Goal: Information Seeking & Learning: Learn about a topic

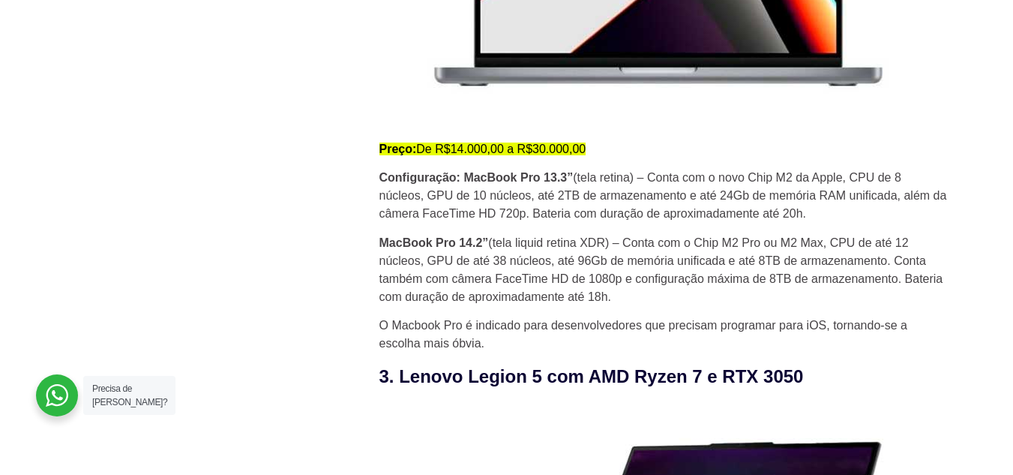
scroll to position [2459, 0]
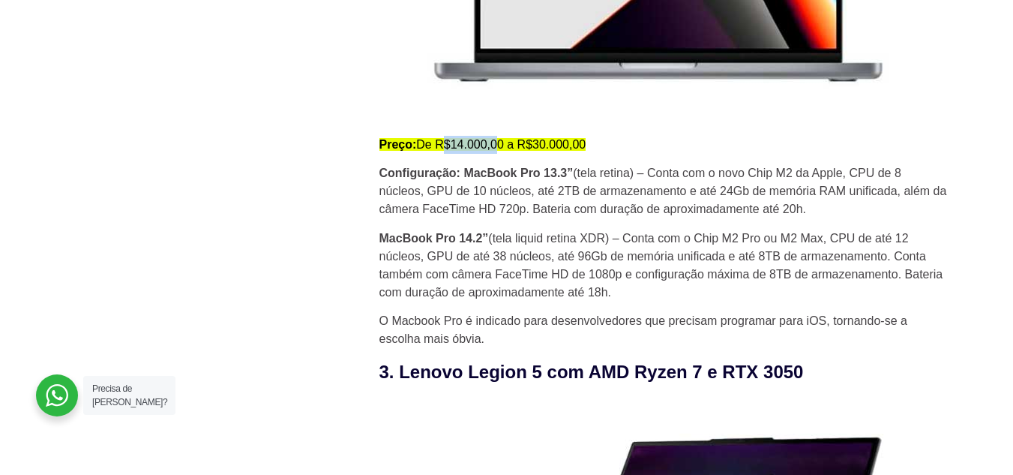
drag, startPoint x: 445, startPoint y: 149, endPoint x: 502, endPoint y: 151, distance: 57.0
click at [502, 151] on mark "Preço: De R$14.000,00 a R$30.000,00" at bounding box center [482, 144] width 207 height 13
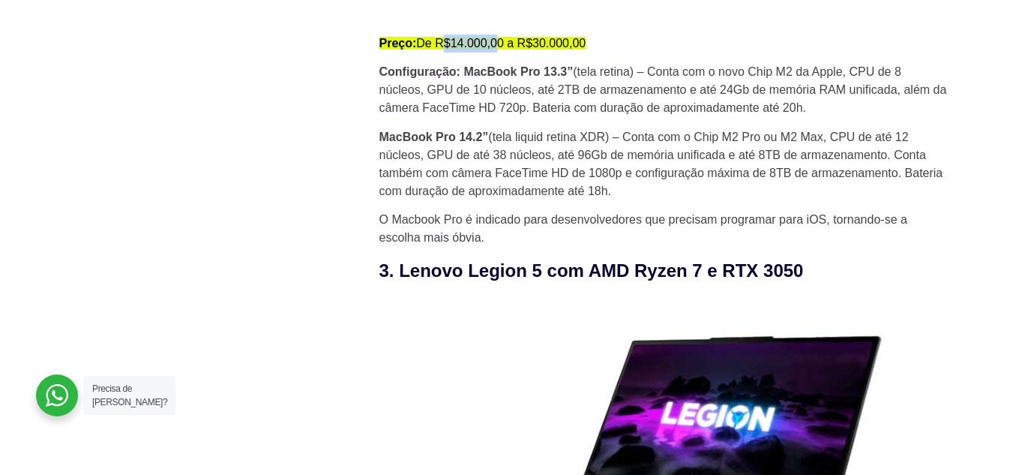
scroll to position [2675, 0]
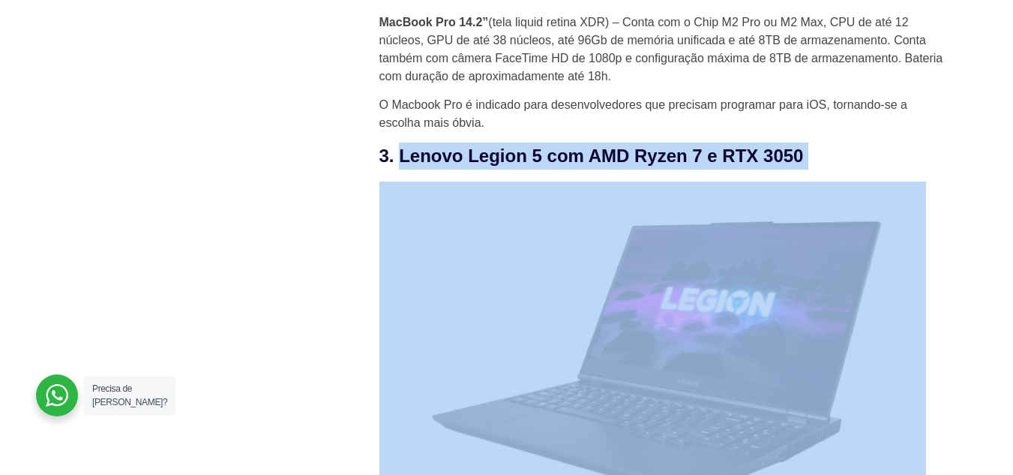
drag, startPoint x: 400, startPoint y: 166, endPoint x: 827, endPoint y: 181, distance: 427.6
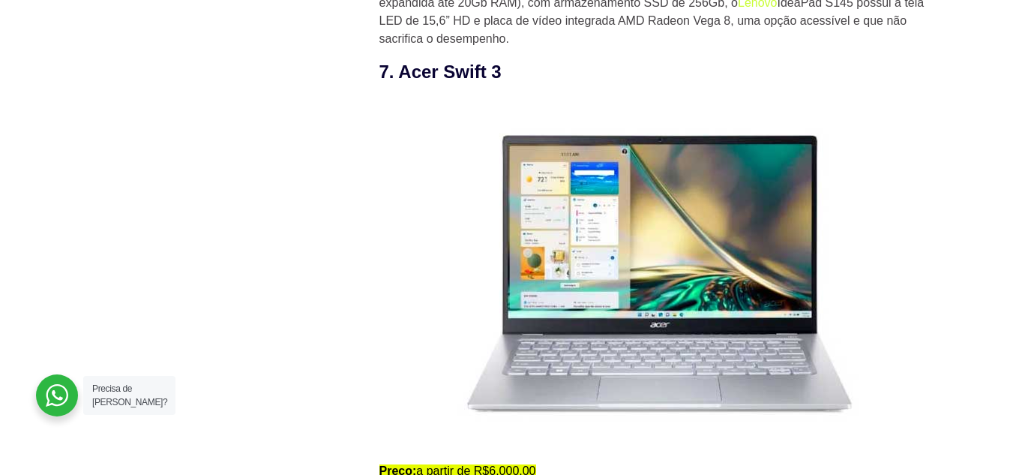
scroll to position [4912, 0]
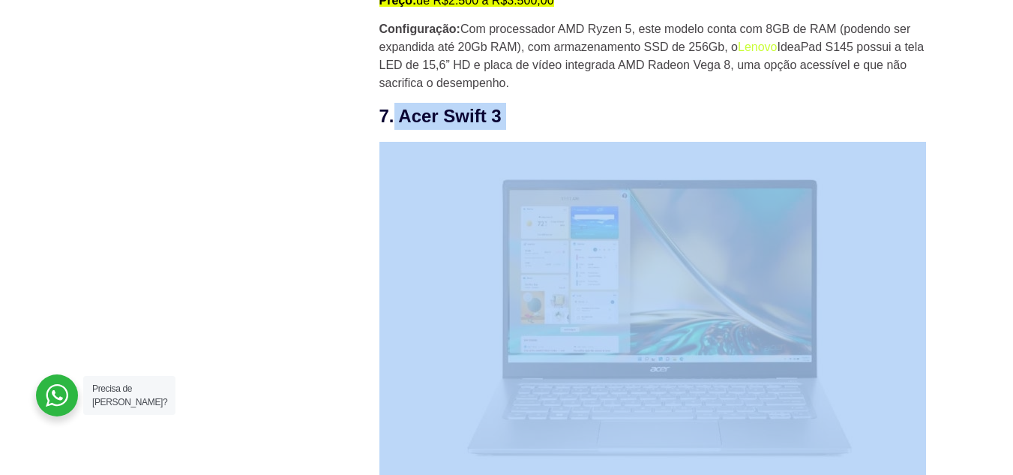
drag, startPoint x: 397, startPoint y: 126, endPoint x: 511, endPoint y: 143, distance: 115.2
copy div "Acer Swift 3"
